Goal: Information Seeking & Learning: Learn about a topic

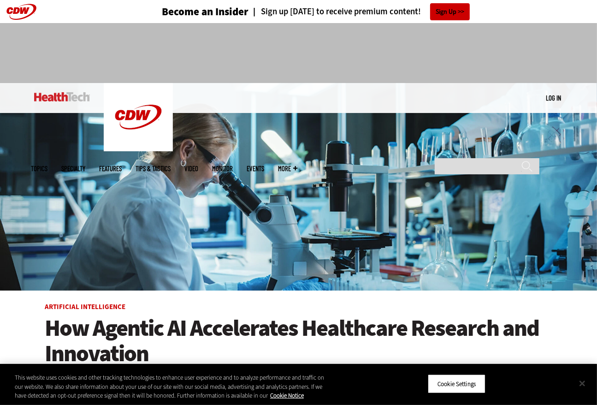
click at [584, 382] on button "Close" at bounding box center [582, 383] width 20 height 20
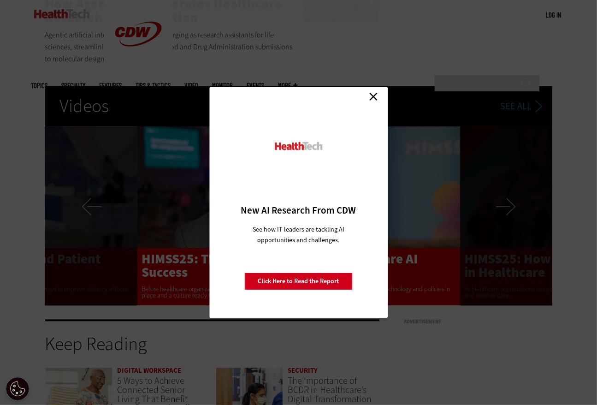
scroll to position [1383, 0]
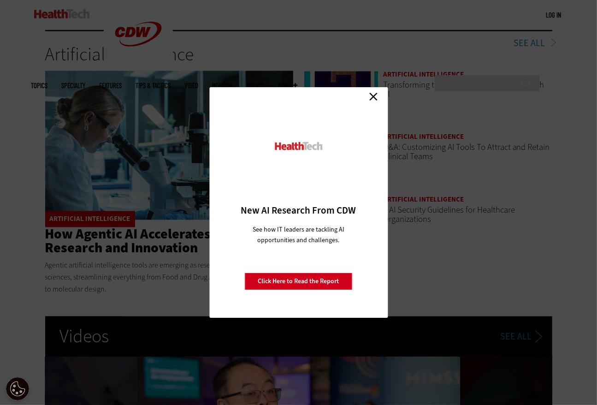
click at [371, 96] on link "Close" at bounding box center [373, 96] width 14 height 14
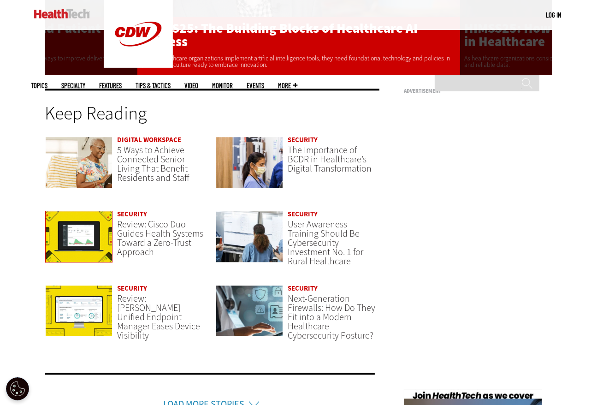
scroll to position [1844, 0]
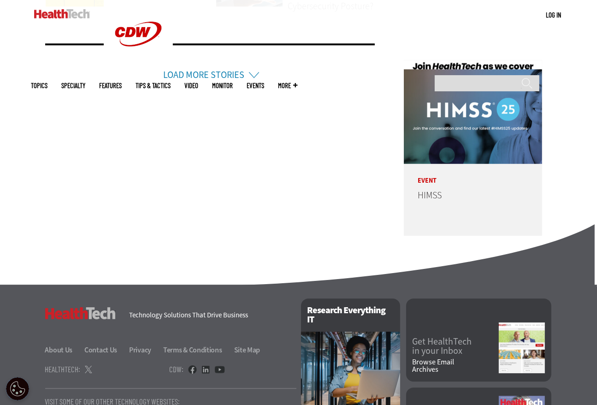
scroll to position [2121, 0]
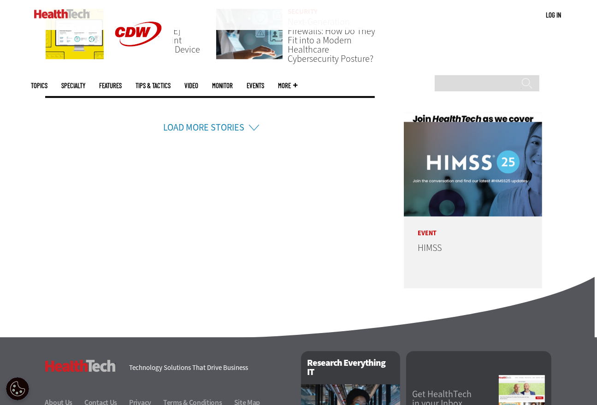
click at [197, 124] on link "Load More Stories" at bounding box center [203, 127] width 81 height 12
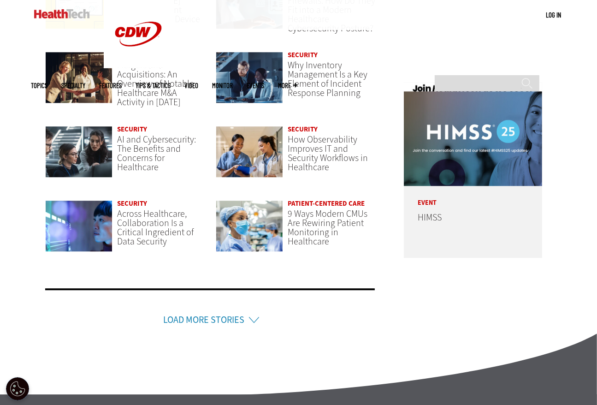
scroll to position [2167, 0]
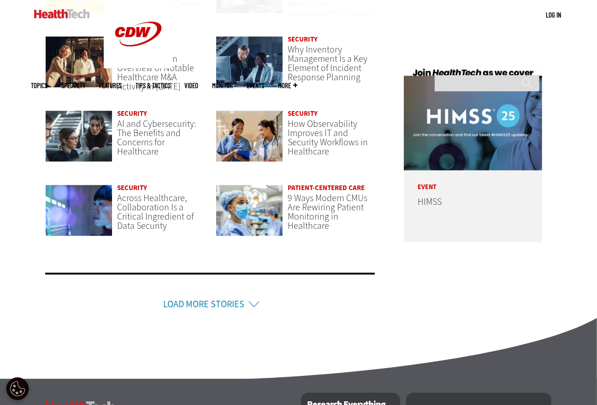
click at [228, 302] on link "Load More Stories" at bounding box center [203, 304] width 81 height 12
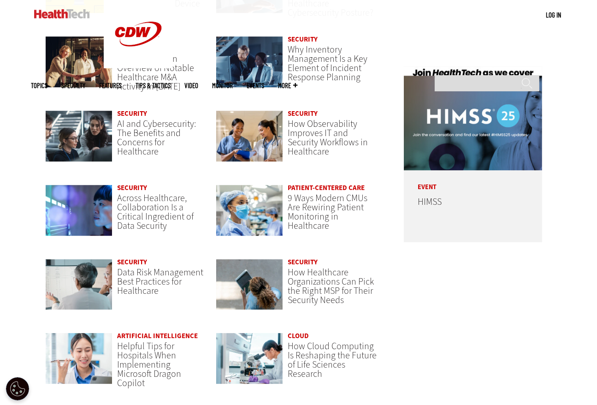
drag, startPoint x: 190, startPoint y: 289, endPoint x: 506, endPoint y: 372, distance: 326.1
click at [507, 372] on div "Keep Reading Digital Workspace 5 Ways to Achieve Connected Senior Living That B…" at bounding box center [298, 166] width 535 height 800
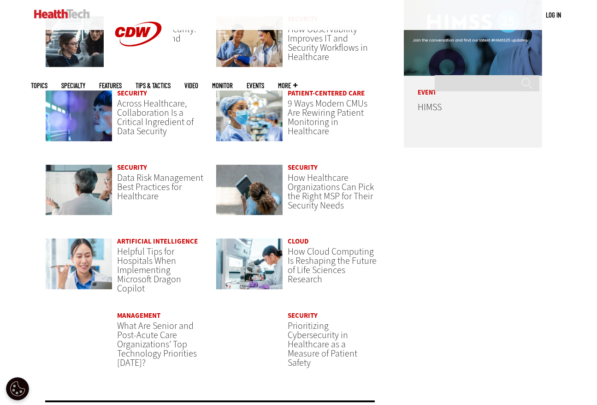
scroll to position [2305, 0]
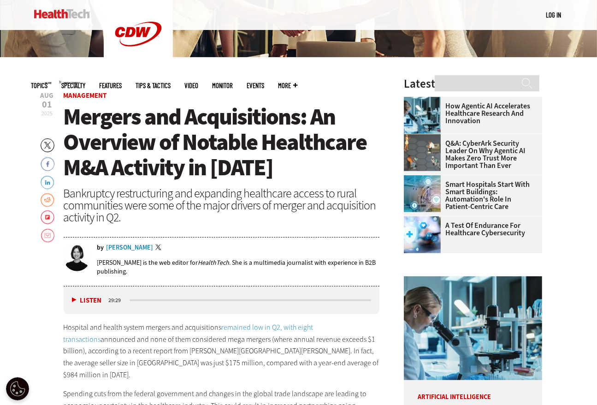
scroll to position [92, 0]
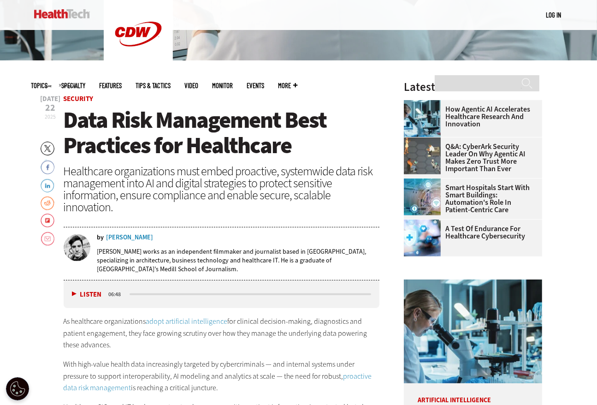
scroll to position [230, 0]
